Goal: Task Accomplishment & Management: Use online tool/utility

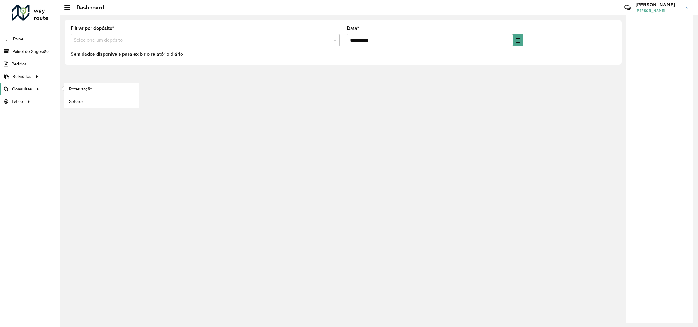
click at [26, 88] on span "Consultas" at bounding box center [22, 89] width 20 height 6
click at [77, 93] on link "Roteirização" at bounding box center [101, 89] width 75 height 12
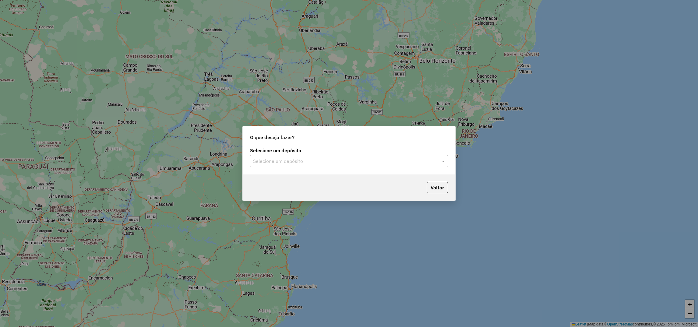
click at [297, 166] on div "Selecione um depósito" at bounding box center [349, 161] width 198 height 12
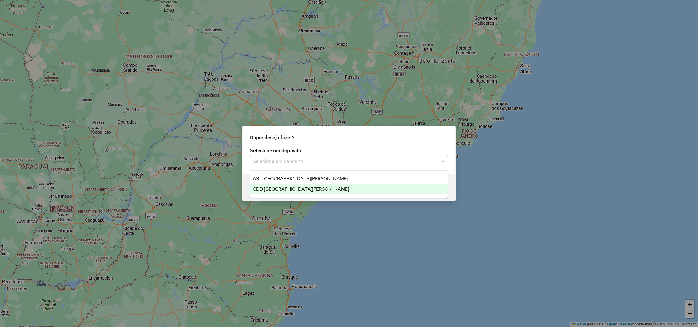
click at [265, 188] on span "CDD Santa Cruz do Sul" at bounding box center [301, 188] width 96 height 5
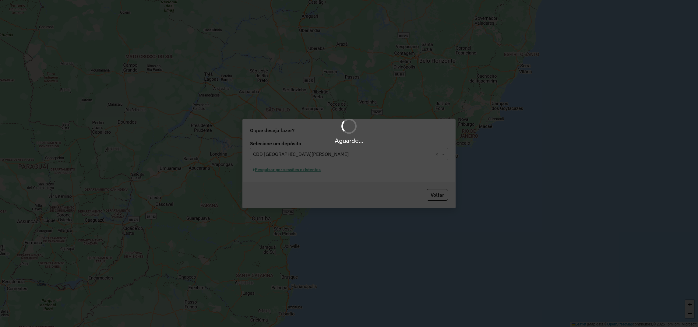
click at [270, 171] on div "Aguarde..." at bounding box center [349, 163] width 698 height 327
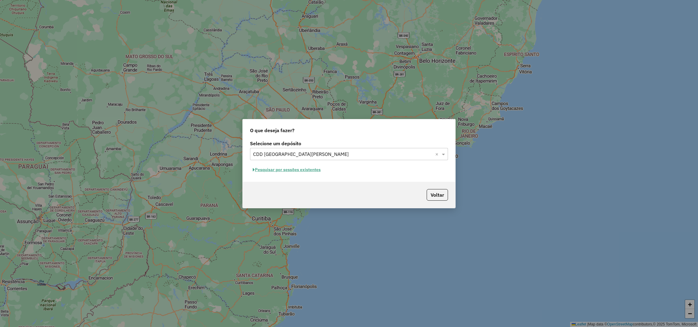
click at [277, 169] on button "Pesquisar por sessões existentes" at bounding box center [286, 169] width 73 height 9
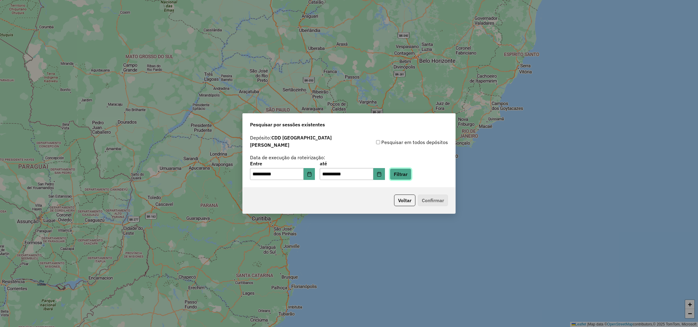
click at [412, 175] on button "Filtrar" at bounding box center [401, 174] width 22 height 12
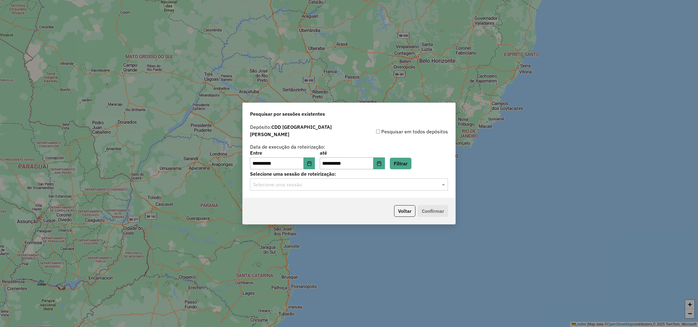
click at [290, 183] on input "text" at bounding box center [343, 184] width 180 height 7
click at [291, 200] on span "1262612 - 10/09/2025 17:50 (Rotas + AS)" at bounding box center [290, 199] width 74 height 5
click at [433, 210] on button "Confirmar" at bounding box center [433, 211] width 30 height 12
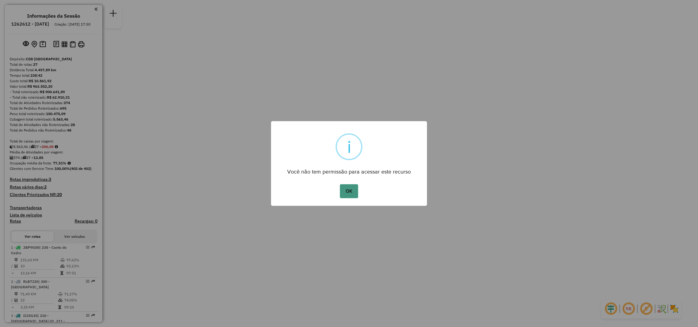
click at [350, 193] on button "OK" at bounding box center [349, 191] width 18 height 14
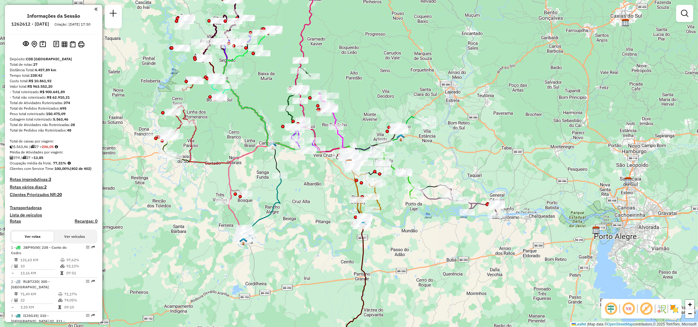
select select "**********"
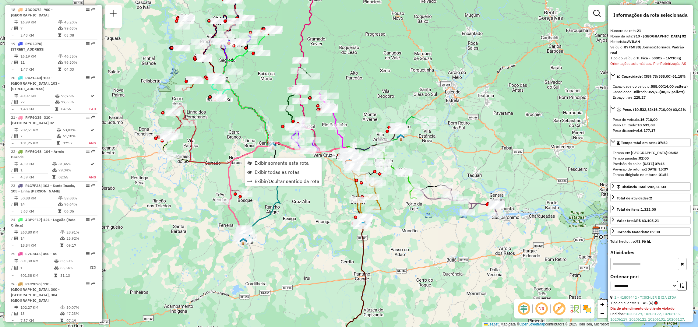
scroll to position [928, 0]
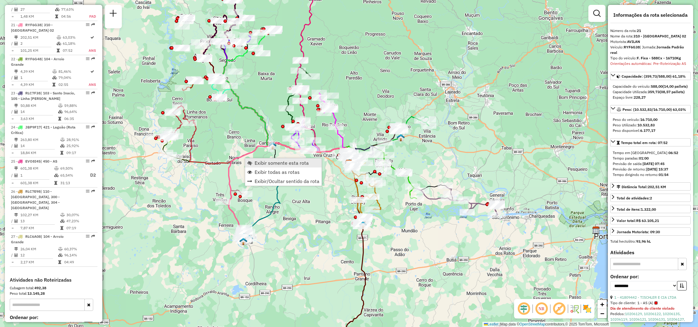
click at [259, 164] on span "Exibir somente esta rota" at bounding box center [282, 163] width 54 height 5
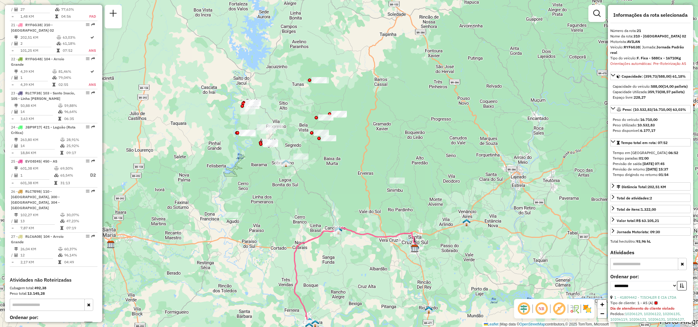
drag, startPoint x: 278, startPoint y: 129, endPoint x: 319, endPoint y: 252, distance: 128.7
click at [319, 252] on div "Janela de atendimento Grade de atendimento Capacidade Transportadoras Veículos …" at bounding box center [349, 163] width 698 height 327
